Goal: Task Accomplishment & Management: Complete application form

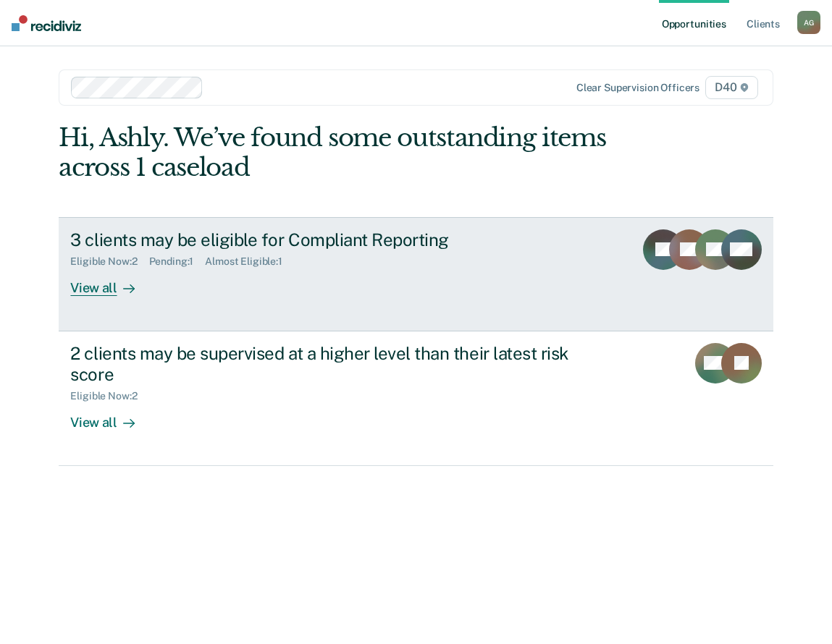
click at [505, 316] on link "3 clients may be eligible for Compliant Reporting Eligible Now : 2 Pending : 1 …" at bounding box center [416, 274] width 714 height 114
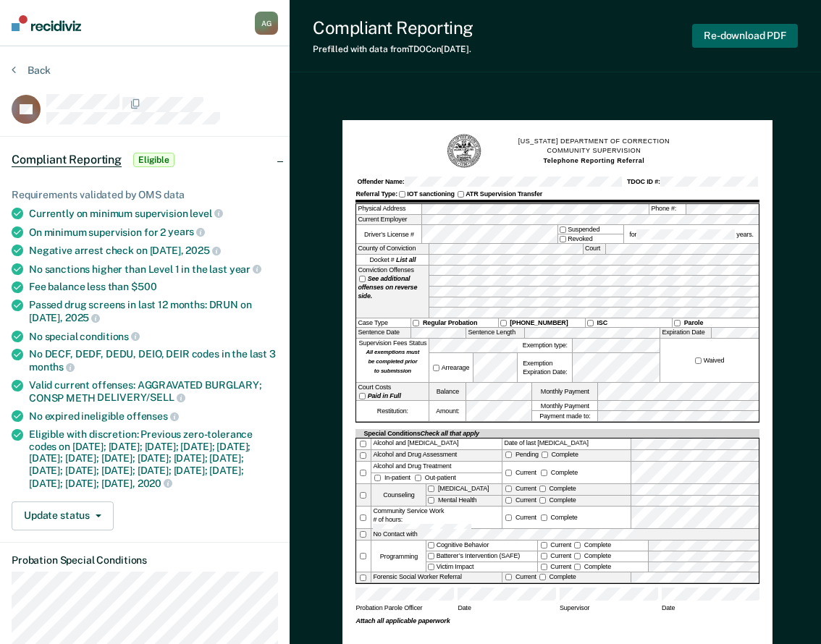
click at [725, 37] on button "Re-download PDF" at bounding box center [745, 36] width 106 height 24
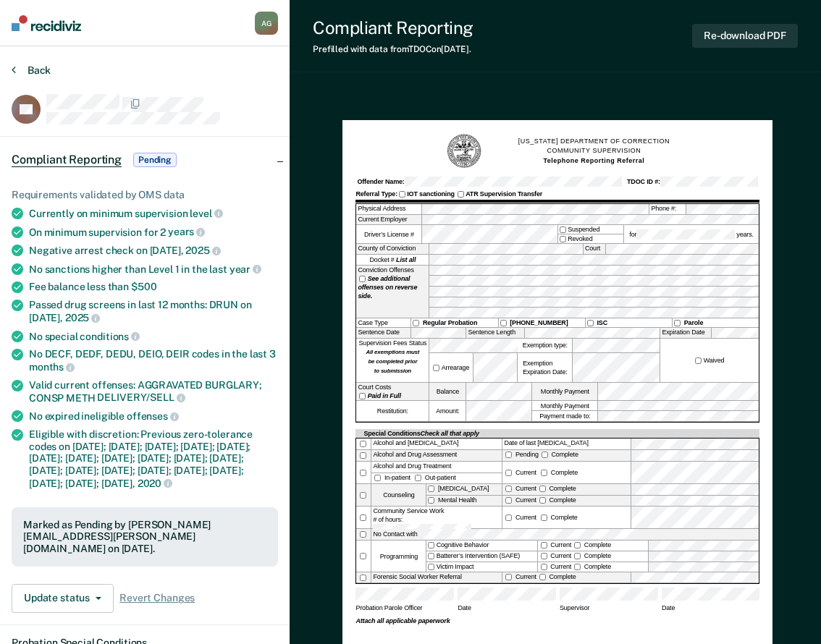
click at [14, 68] on icon at bounding box center [14, 70] width 4 height 12
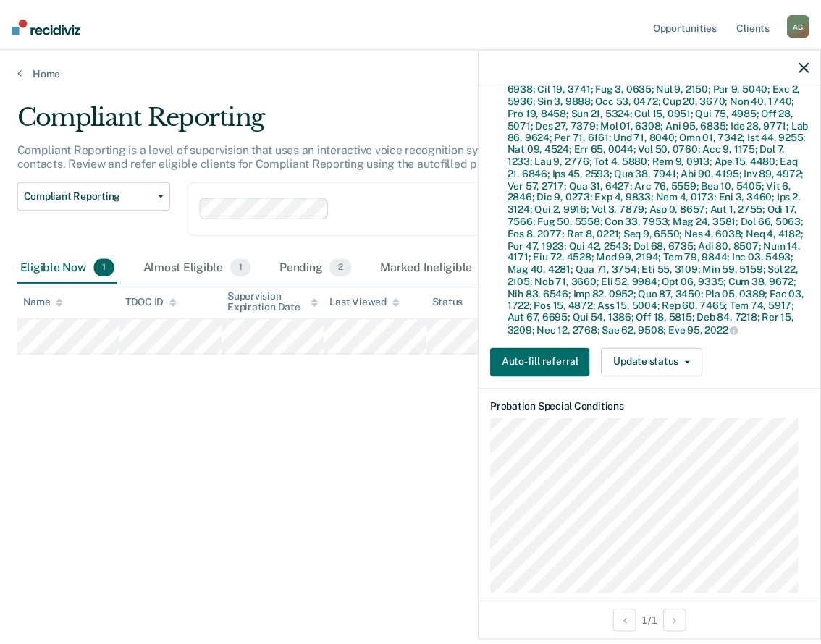
scroll to position [434, 0]
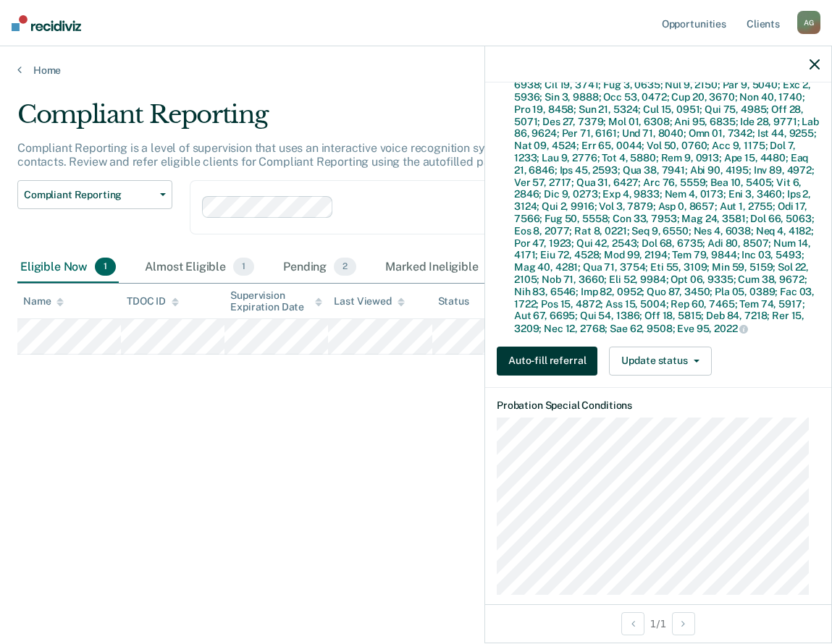
click at [564, 367] on button "Auto-fill referral" at bounding box center [546, 361] width 101 height 29
